Goal: Task Accomplishment & Management: Manage account settings

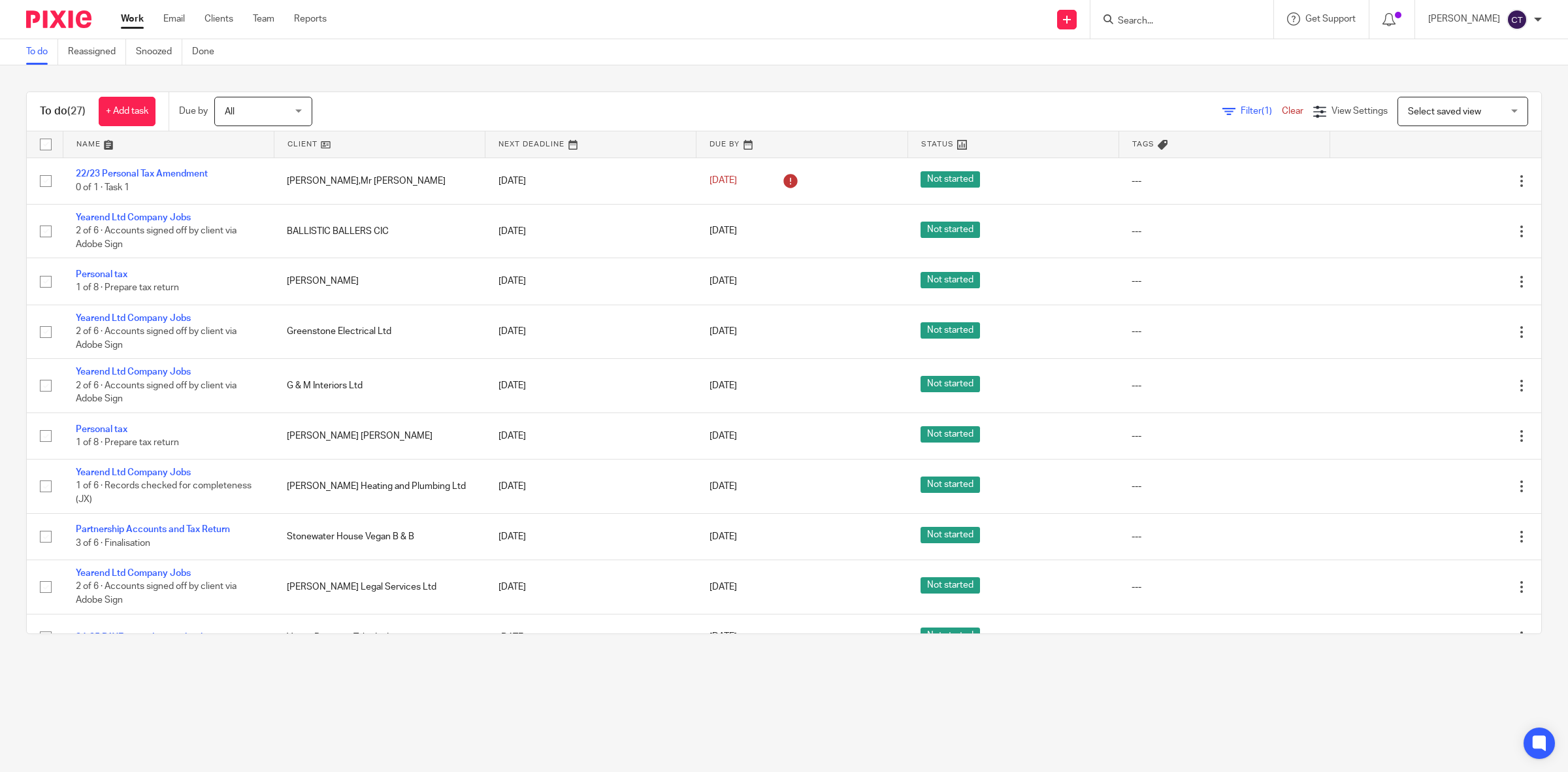
click at [1177, 16] on input "Search" at bounding box center [1175, 22] width 118 height 12
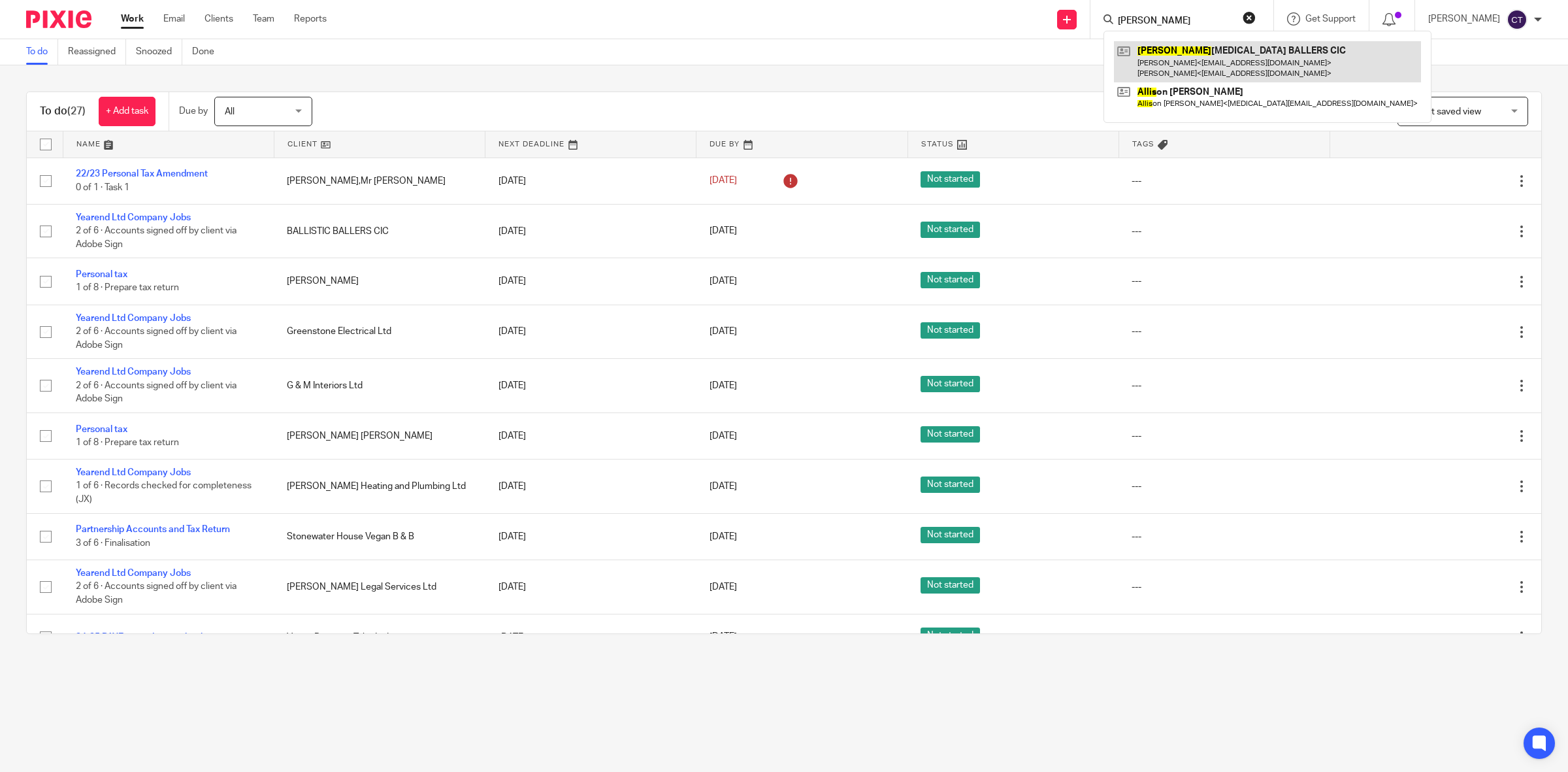
type input "ballis"
click at [1216, 43] on link at bounding box center [1267, 61] width 307 height 40
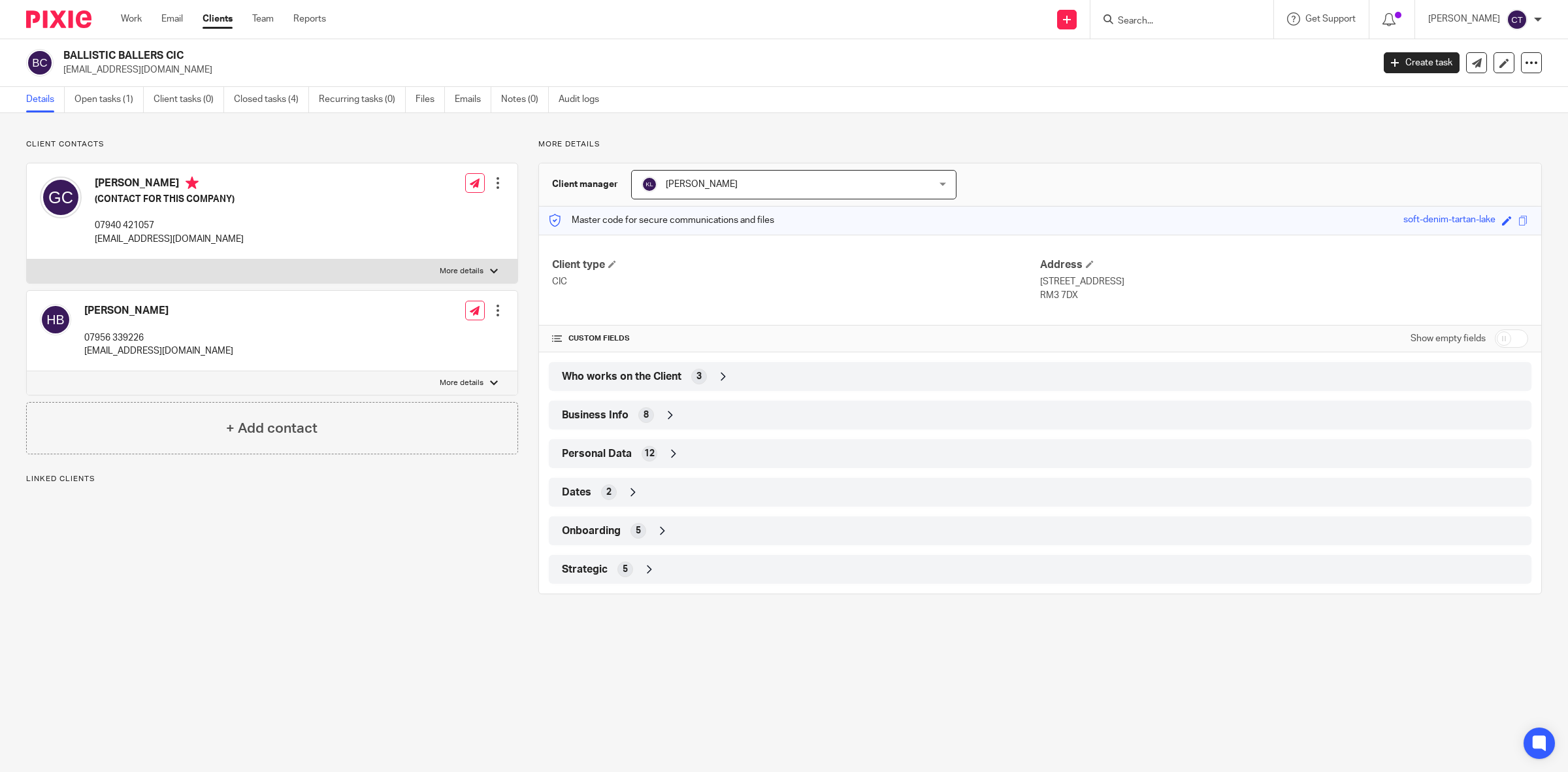
click at [791, 376] on div "Who works on the Client 3" at bounding box center [1040, 376] width 963 height 22
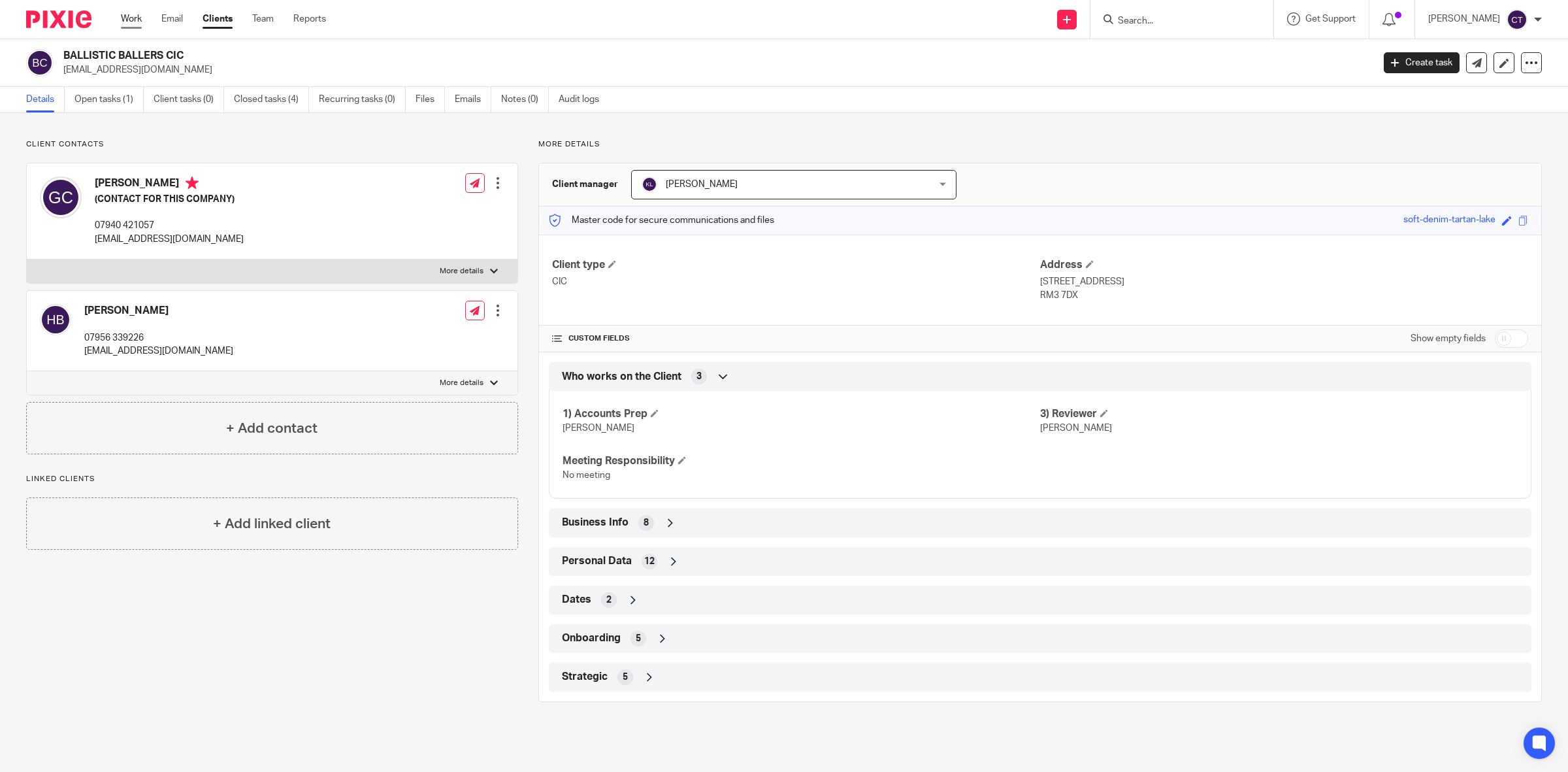
click at [128, 25] on link "Work" at bounding box center [131, 19] width 21 height 13
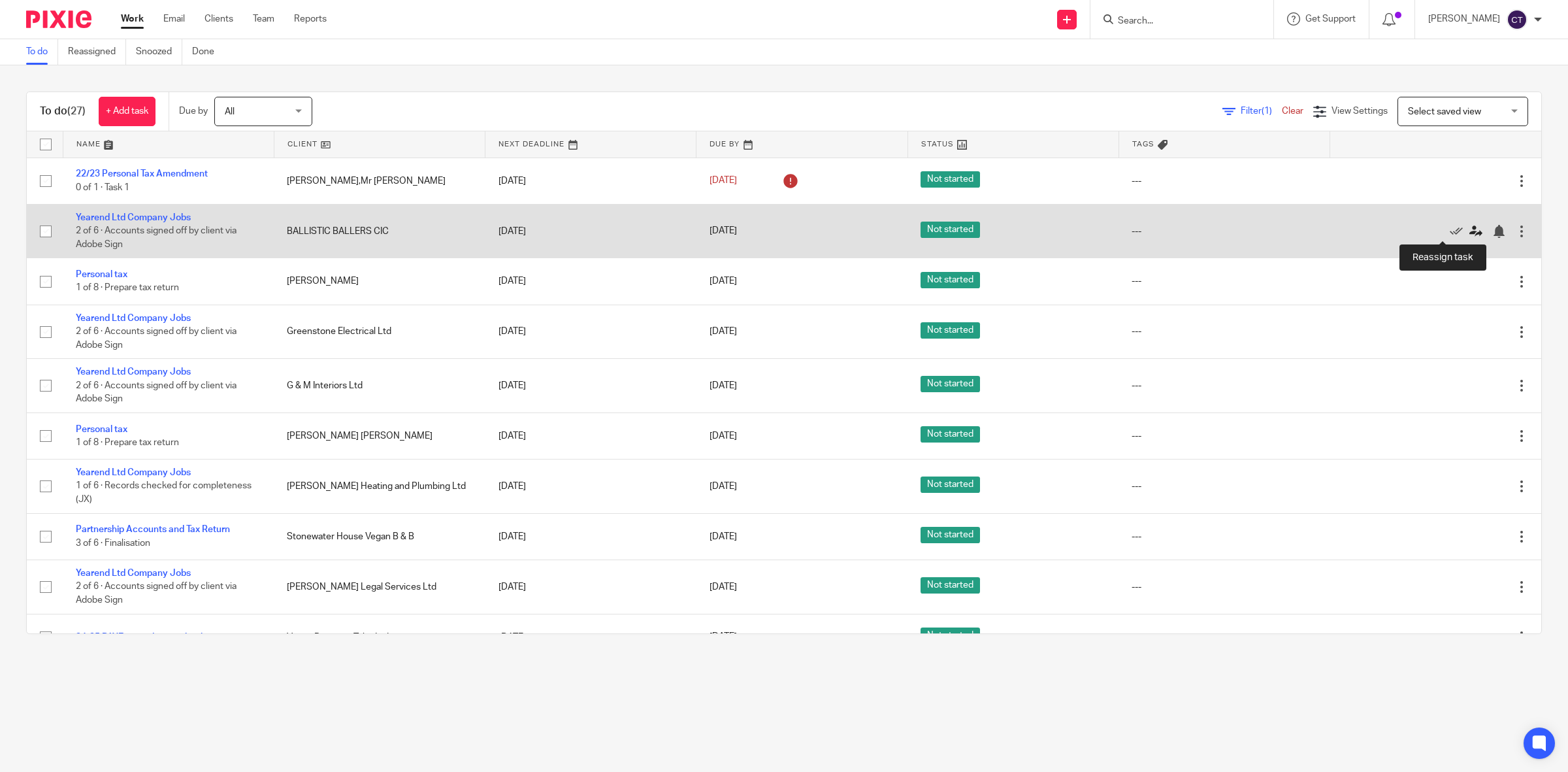
click at [1469, 229] on icon at bounding box center [1475, 231] width 13 height 13
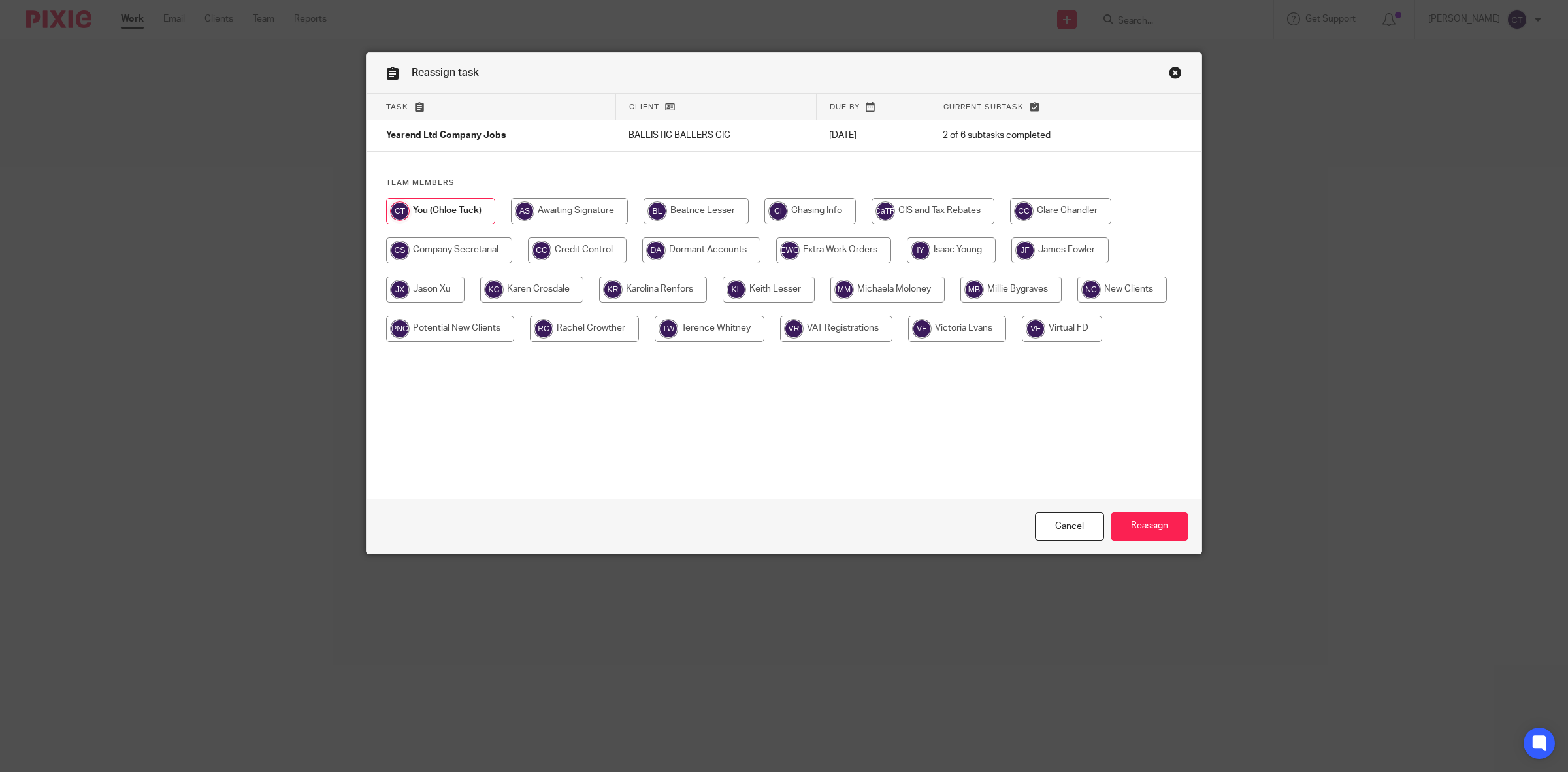
click at [1039, 213] on input "radio" at bounding box center [1060, 211] width 101 height 26
radio input "true"
click at [1140, 523] on input "Reassign" at bounding box center [1149, 526] width 78 height 28
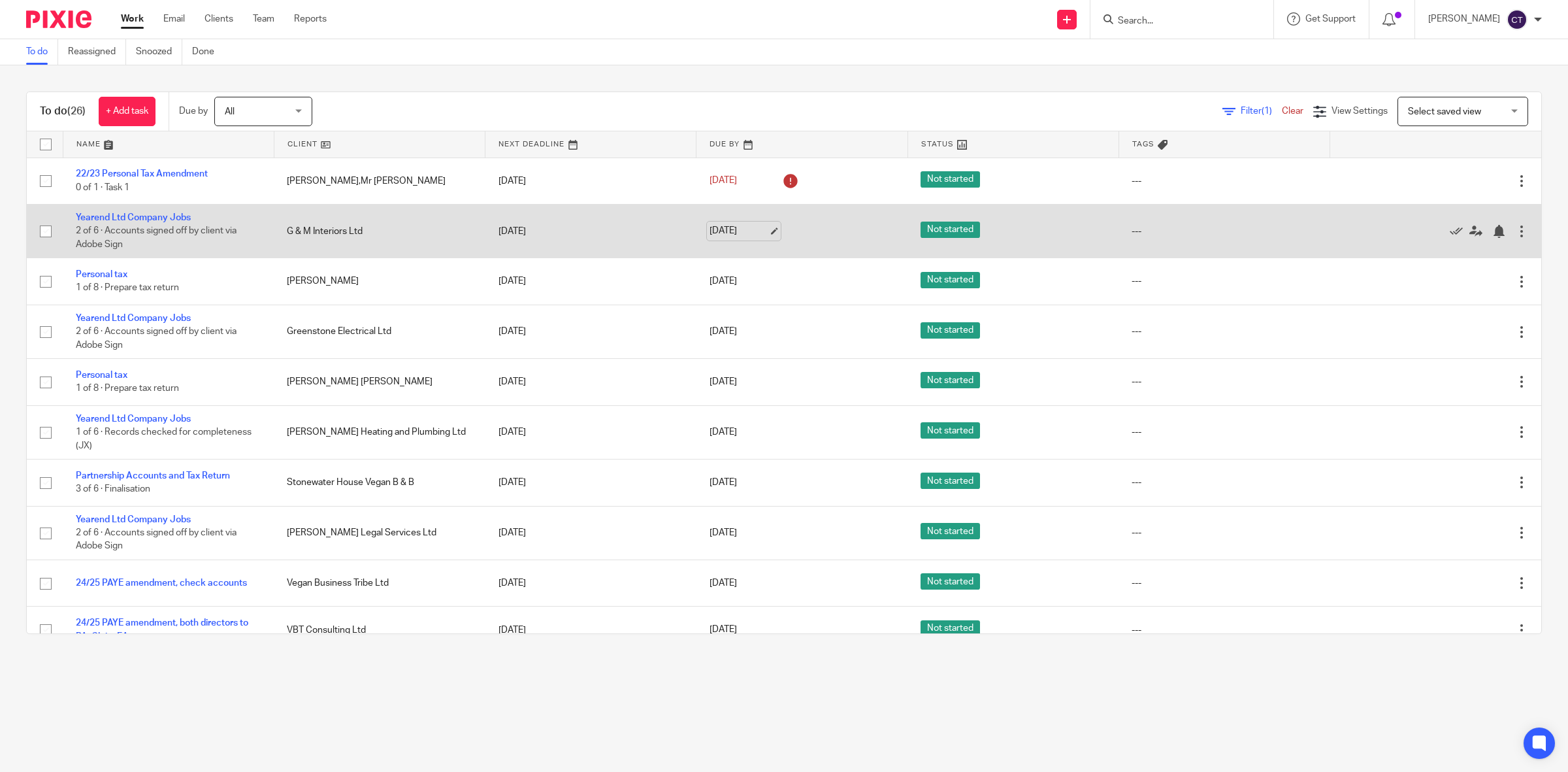
click at [745, 231] on link "[DATE]" at bounding box center [738, 231] width 59 height 14
